Goal: Transaction & Acquisition: Book appointment/travel/reservation

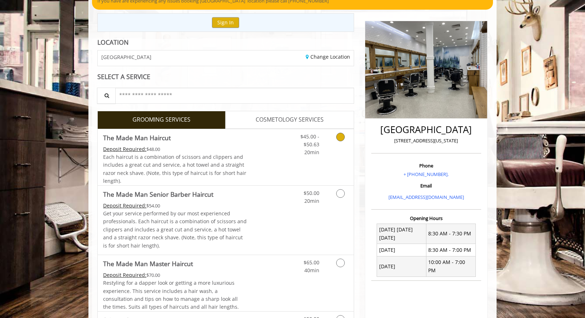
click at [311, 147] on span "$45.00 - $50.63" at bounding box center [309, 140] width 19 height 15
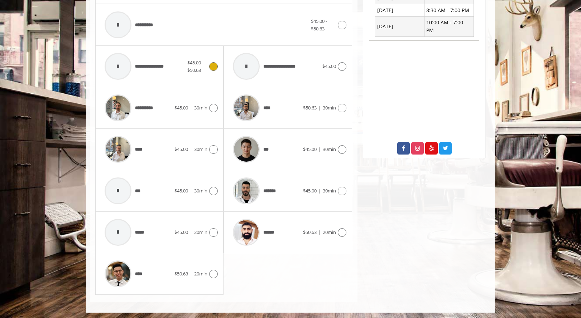
scroll to position [312, 0]
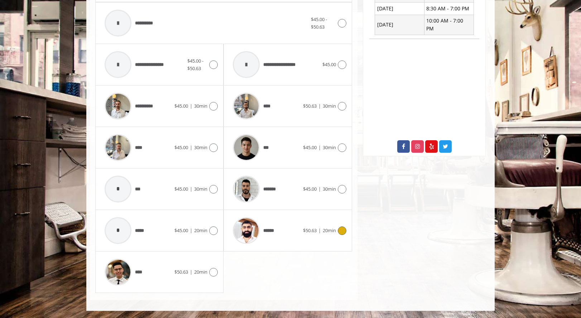
click at [303, 224] on div "****** $50.63 | 20min" at bounding box center [287, 231] width 117 height 34
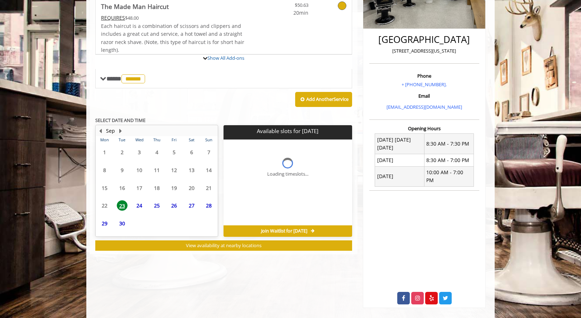
scroll to position [179, 0]
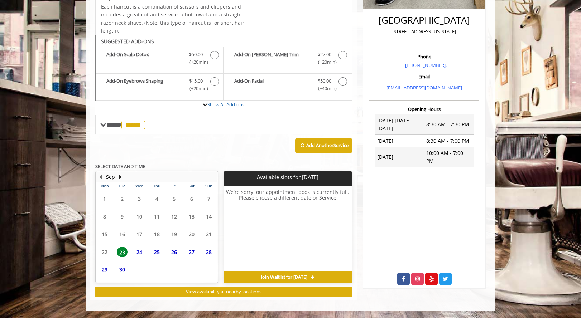
click at [158, 251] on span "25" at bounding box center [156, 252] width 11 height 10
click at [184, 252] on td "27" at bounding box center [191, 252] width 17 height 18
click at [116, 173] on div "Sep" at bounding box center [110, 177] width 14 height 9
click at [119, 175] on button "Next Month" at bounding box center [120, 177] width 6 height 8
drag, startPoint x: 169, startPoint y: 192, endPoint x: 175, endPoint y: 199, distance: 10.1
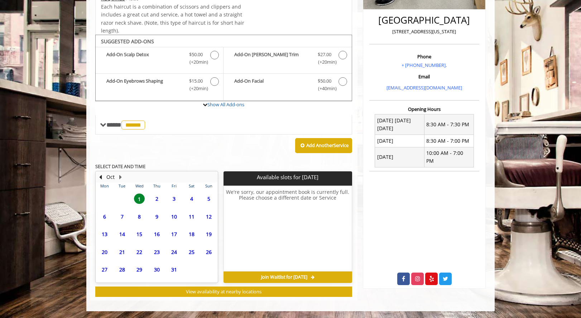
click at [175, 199] on span "3" at bounding box center [174, 199] width 11 height 10
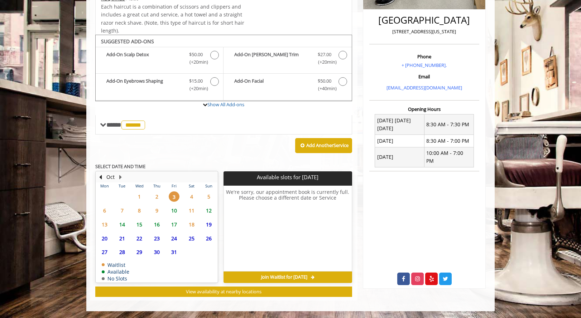
click at [179, 214] on span "10" at bounding box center [174, 211] width 11 height 10
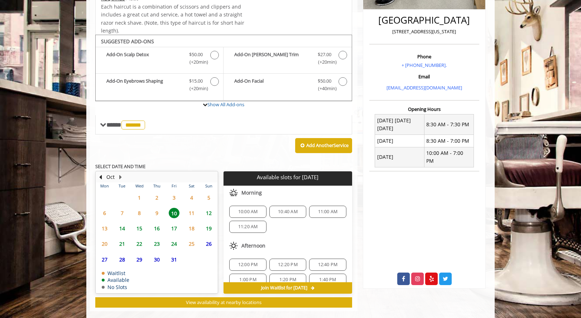
scroll to position [190, 0]
